Goal: Information Seeking & Learning: Check status

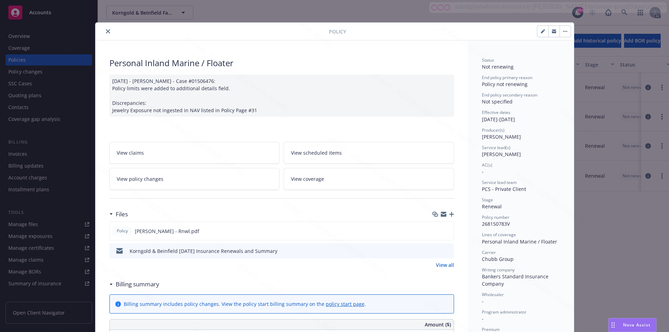
click at [104, 31] on button "close" at bounding box center [108, 31] width 8 height 8
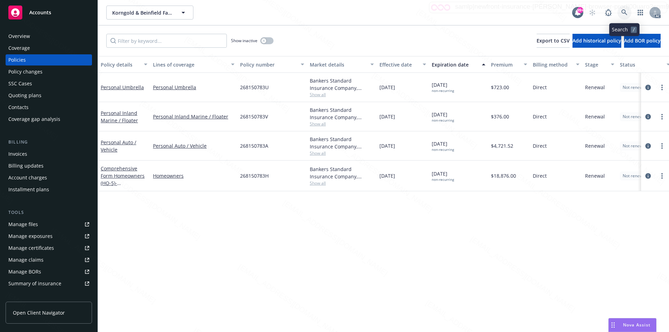
click at [625, 13] on icon at bounding box center [624, 12] width 6 height 6
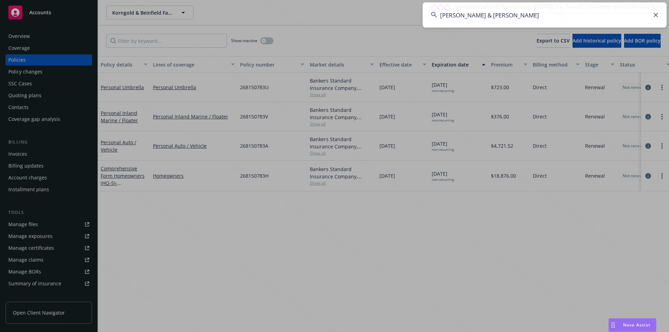
type input "[PERSON_NAME] & [PERSON_NAME]"
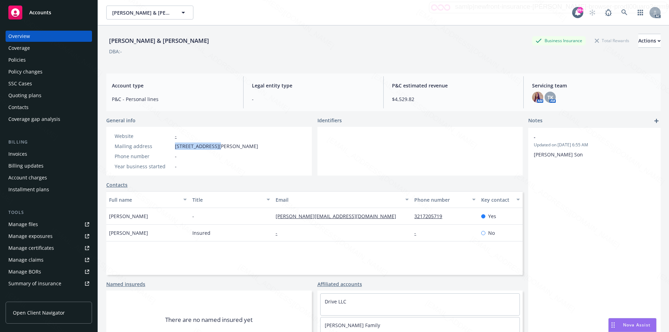
drag, startPoint x: 176, startPoint y: 148, endPoint x: 214, endPoint y: 144, distance: 38.1
click at [214, 144] on span "[STREET_ADDRESS][PERSON_NAME]" at bounding box center [216, 146] width 83 height 7
drag, startPoint x: 150, startPoint y: 214, endPoint x: 106, endPoint y: 216, distance: 43.9
click at [106, 216] on div "[PERSON_NAME] & [PERSON_NAME] Business Insurance Total Rewards Actions DBA: - A…" at bounding box center [383, 191] width 571 height 332
copy span "[PERSON_NAME]"
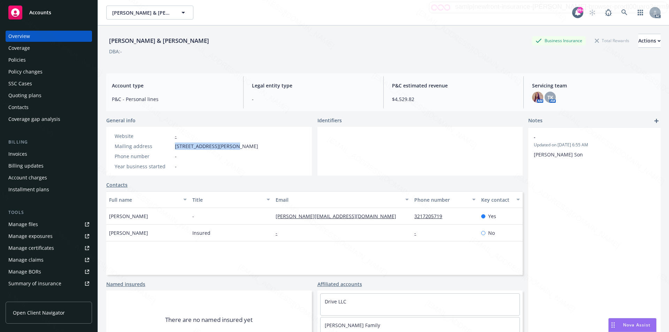
drag, startPoint x: 175, startPoint y: 146, endPoint x: 229, endPoint y: 146, distance: 53.3
click at [229, 146] on span "[STREET_ADDRESS][PERSON_NAME]" at bounding box center [216, 146] width 83 height 7
copy span "1134 Saint [PERSON_NAME] Plac"
click at [24, 60] on div "Policies" at bounding box center [16, 59] width 17 height 11
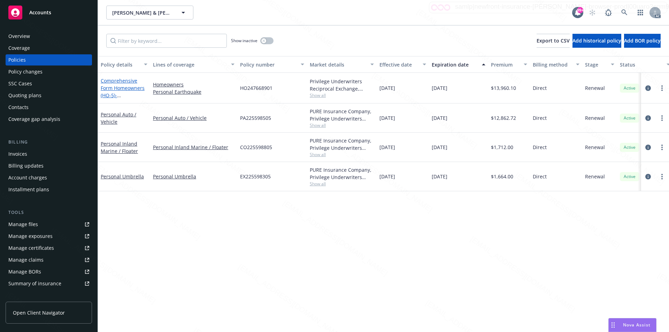
click at [117, 87] on link "Comprehensive Form Homeowners (HO-5) - [STREET_ADDRESS][PERSON_NAME]" at bounding box center [123, 95] width 44 height 36
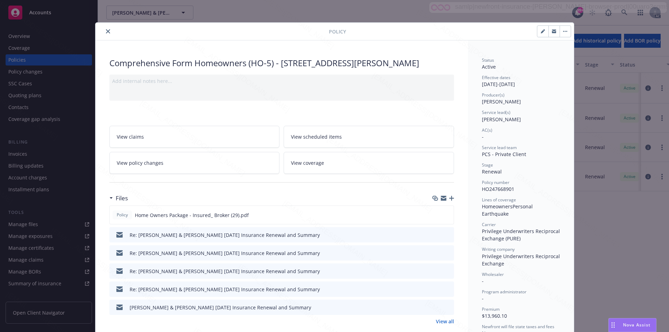
click at [106, 32] on icon "close" at bounding box center [108, 31] width 4 height 4
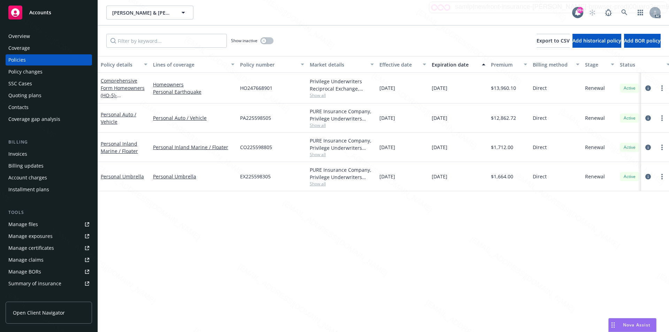
click at [28, 45] on div "Coverage" at bounding box center [19, 48] width 22 height 11
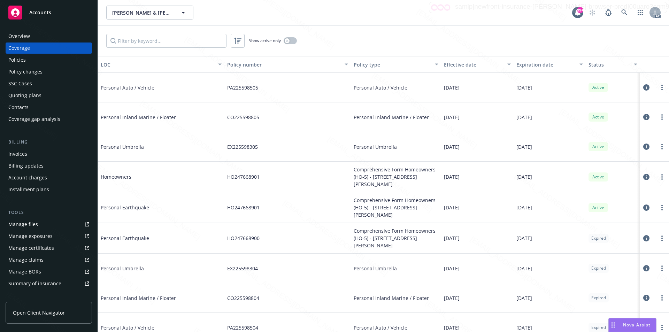
click at [35, 36] on div "Overview" at bounding box center [48, 36] width 81 height 11
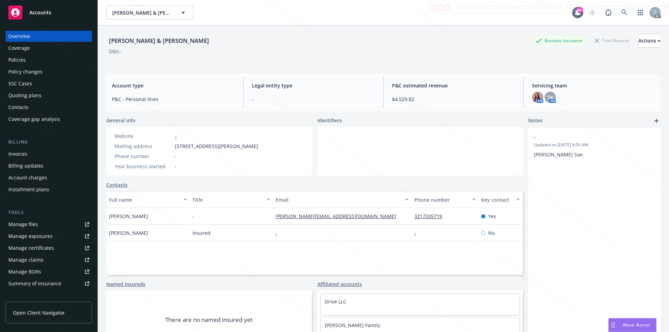
click at [22, 59] on div "Policies" at bounding box center [16, 59] width 17 height 11
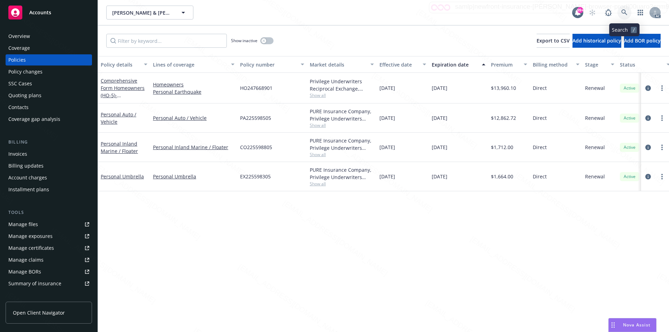
drag, startPoint x: 627, startPoint y: 53, endPoint x: 623, endPoint y: 13, distance: 40.2
click at [623, 13] on icon at bounding box center [624, 12] width 6 height 6
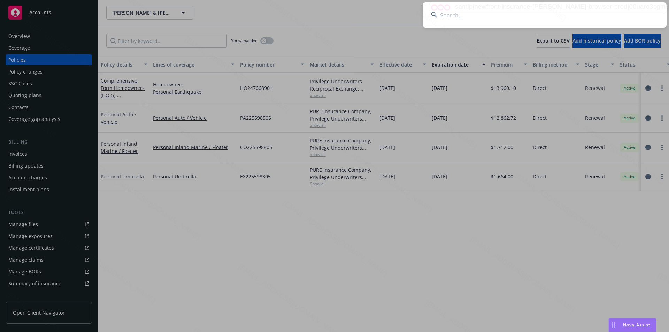
type input "[PERSON_NAME] & [PERSON_NAME]"
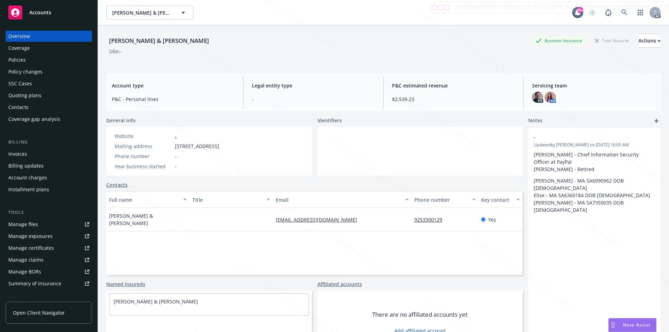
click at [511, 6] on div "[PERSON_NAME] & [PERSON_NAME] Nai [PERSON_NAME] & [PERSON_NAME]" at bounding box center [339, 13] width 466 height 14
click at [28, 59] on div "Policies" at bounding box center [48, 59] width 81 height 11
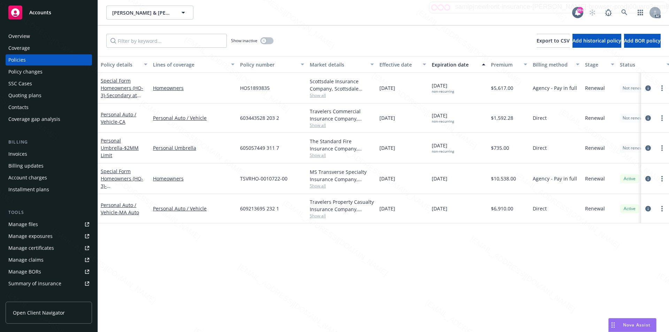
click at [209, 247] on div "Policy details Lines of coverage Policy number Market details Effective date Ex…" at bounding box center [383, 194] width 571 height 276
click at [110, 115] on link "Personal Auto / Vehicle - [GEOGRAPHIC_DATA]" at bounding box center [119, 118] width 36 height 14
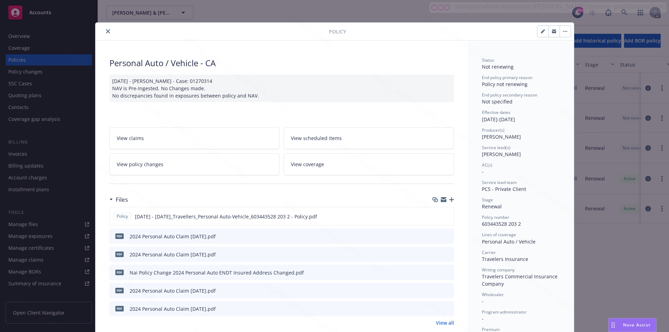
click at [173, 162] on link "View policy changes" at bounding box center [194, 164] width 170 height 22
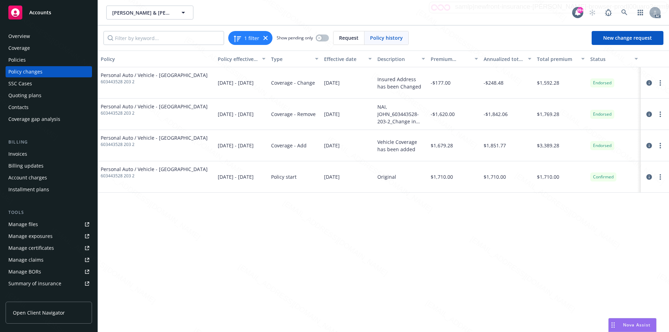
click at [23, 57] on div "Policies" at bounding box center [16, 59] width 17 height 11
